Goal: Information Seeking & Learning: Learn about a topic

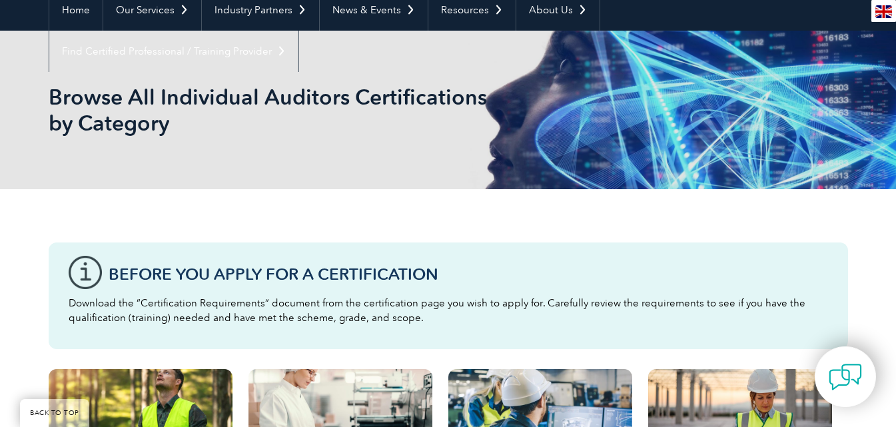
scroll to position [133, 0]
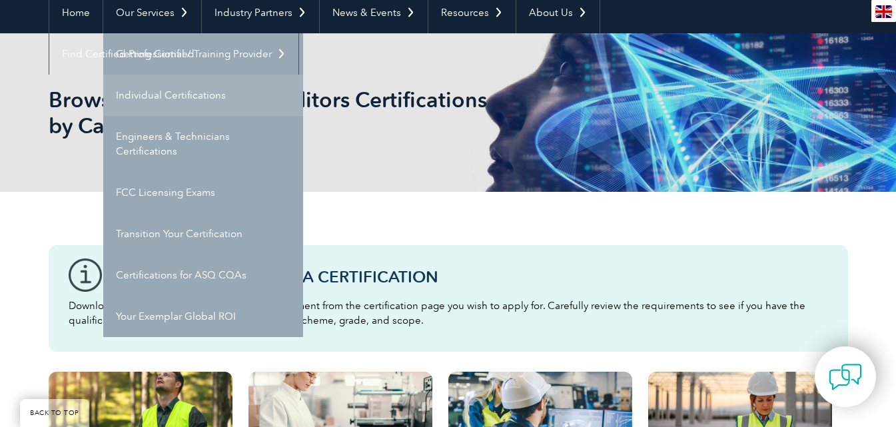
click at [193, 101] on link "Individual Certifications" at bounding box center [203, 95] width 200 height 41
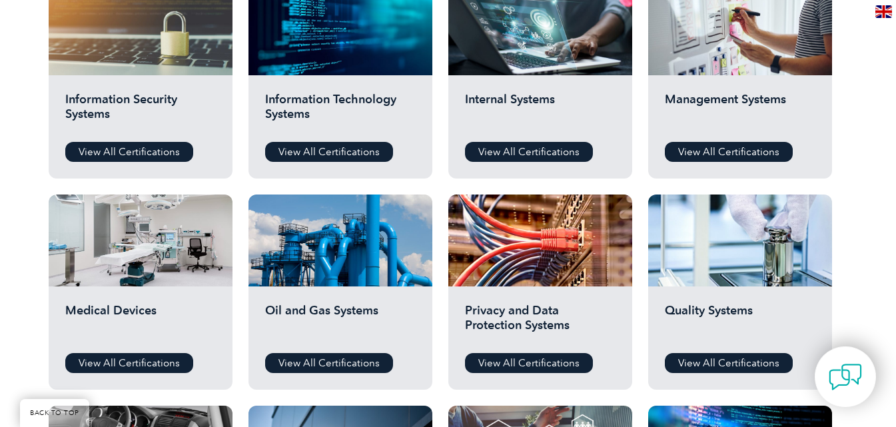
scroll to position [467, 0]
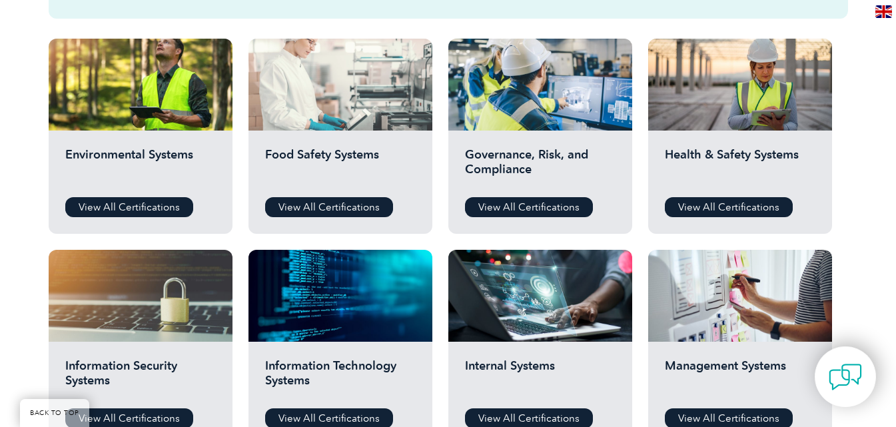
click at [367, 103] on div at bounding box center [341, 85] width 184 height 92
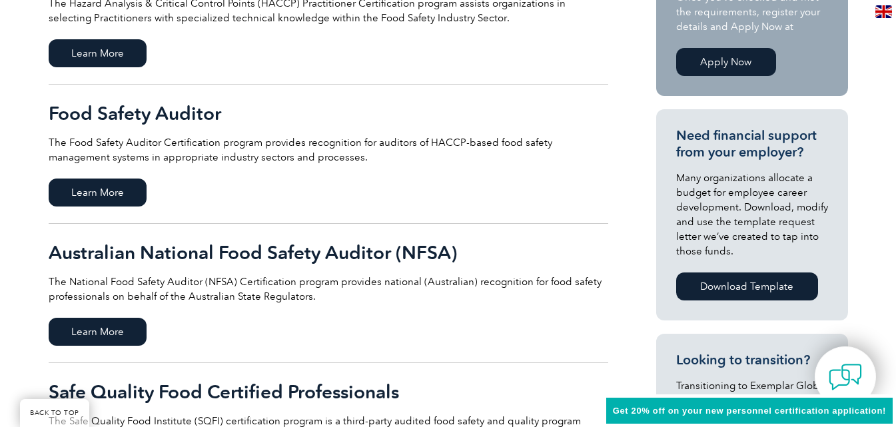
scroll to position [400, 0]
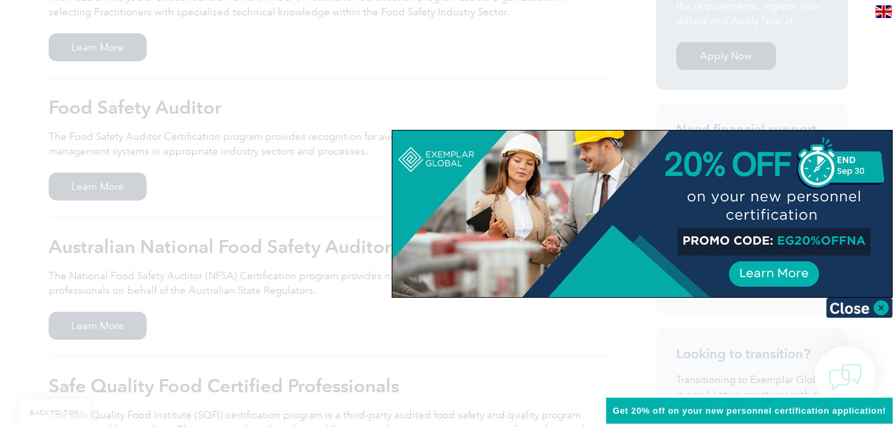
click at [855, 309] on img at bounding box center [859, 308] width 67 height 20
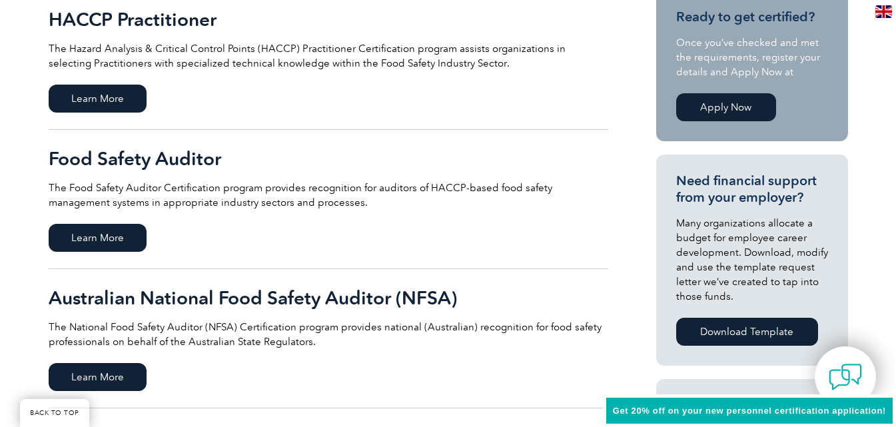
scroll to position [333, 0]
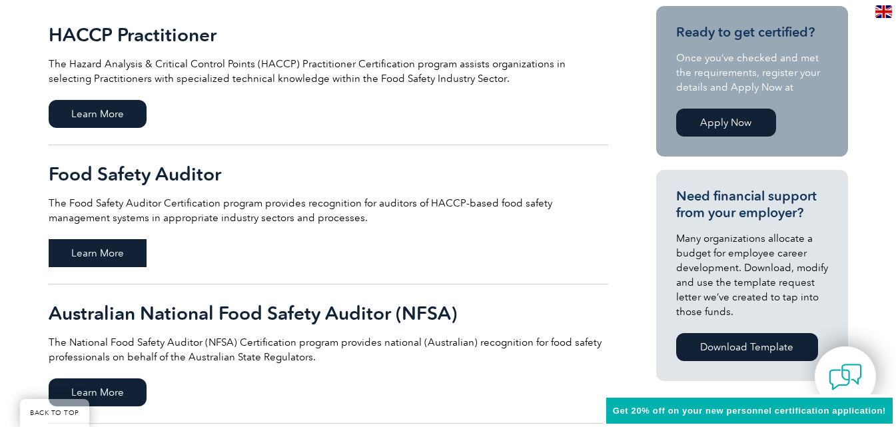
click at [116, 253] on span "Learn More" at bounding box center [98, 253] width 98 height 28
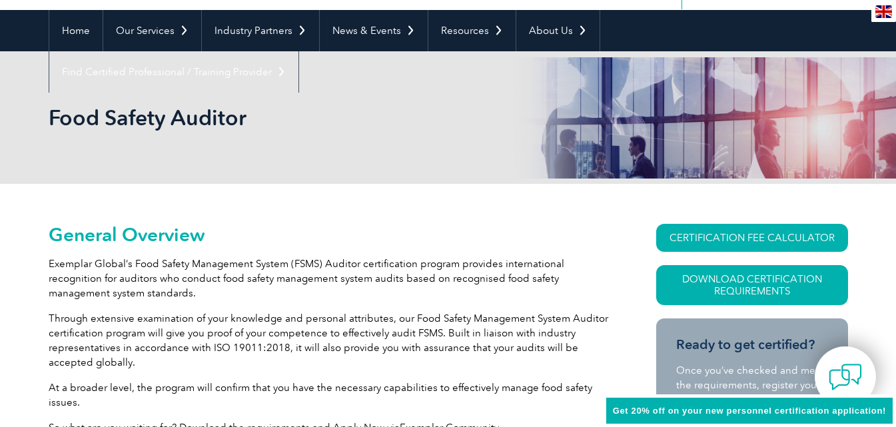
scroll to position [115, 0]
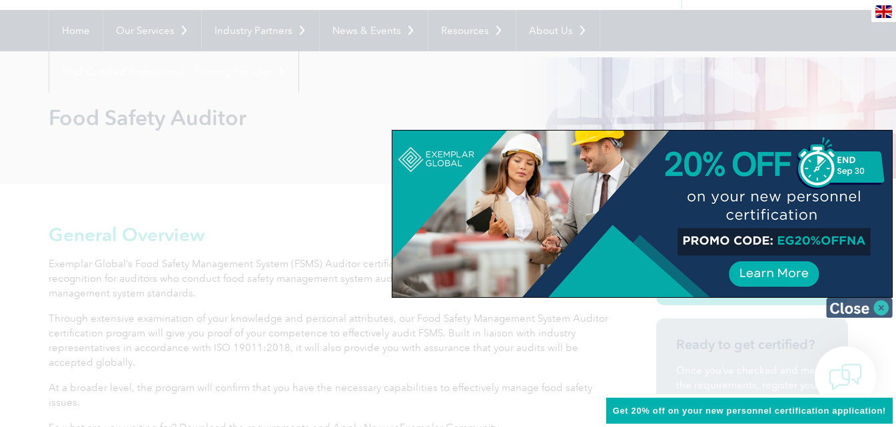
click at [852, 305] on img at bounding box center [859, 308] width 67 height 20
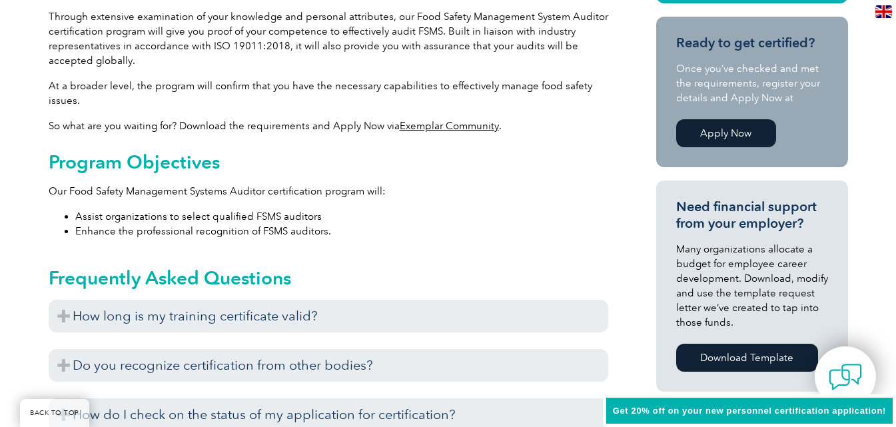
scroll to position [449, 0]
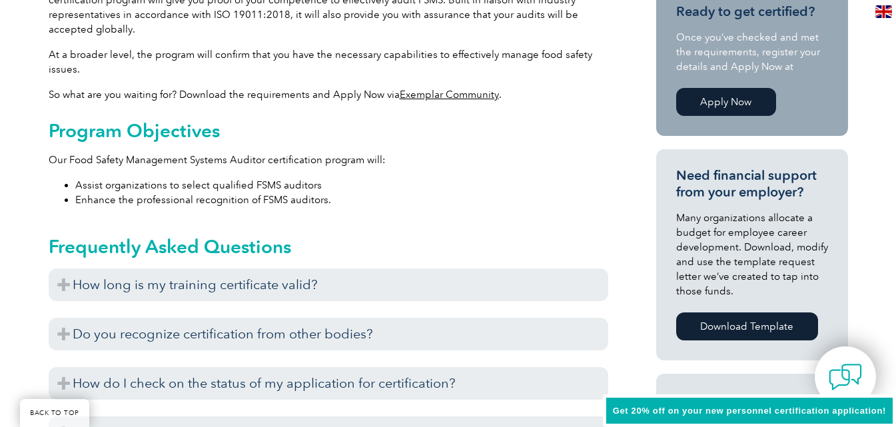
click at [443, 280] on h3 "How long is my training certificate valid?" at bounding box center [329, 285] width 560 height 33
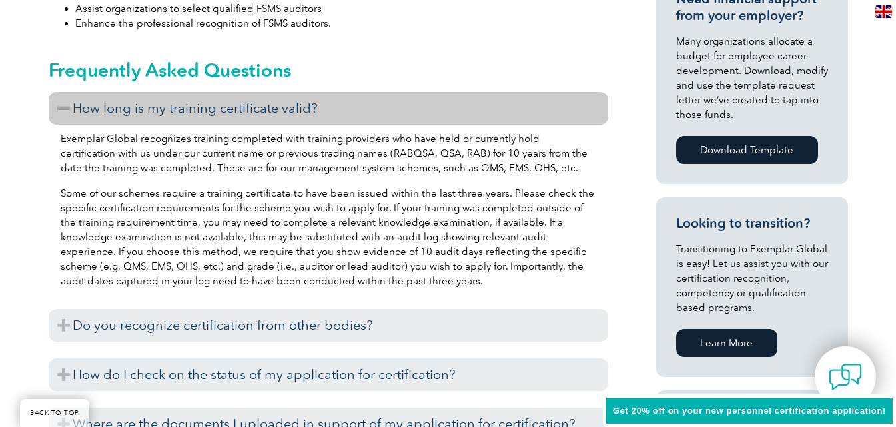
scroll to position [648, 0]
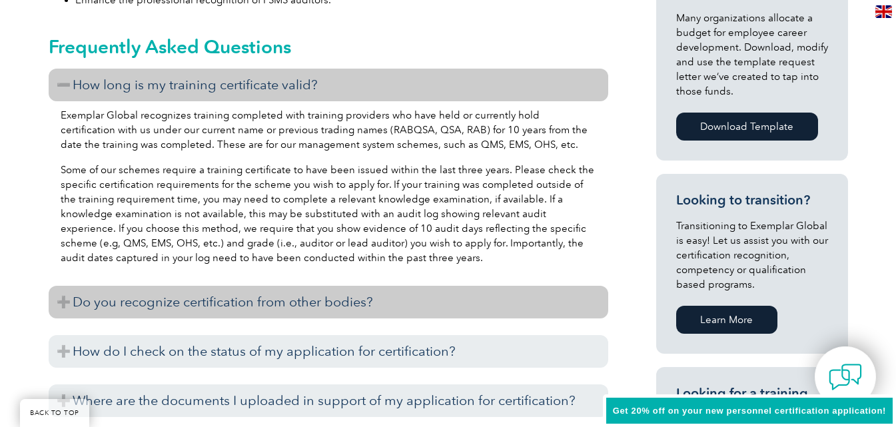
click at [211, 301] on h3 "Do you recognize certification from other bodies?" at bounding box center [329, 302] width 560 height 33
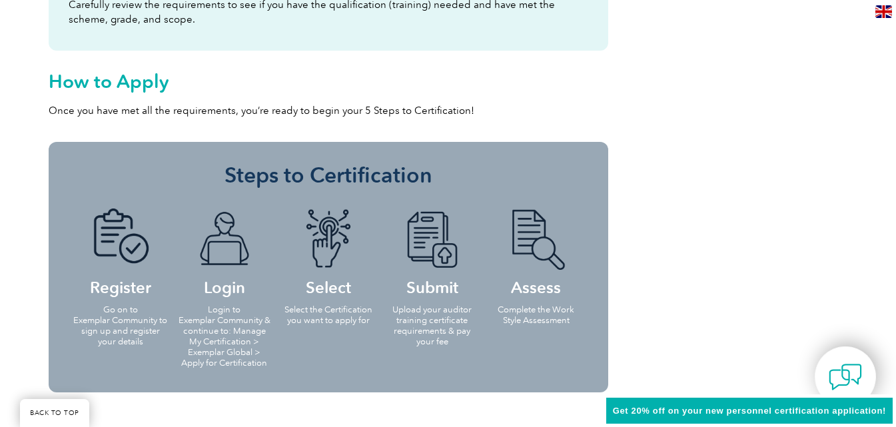
scroll to position [1315, 0]
